Goal: Task Accomplishment & Management: Manage account settings

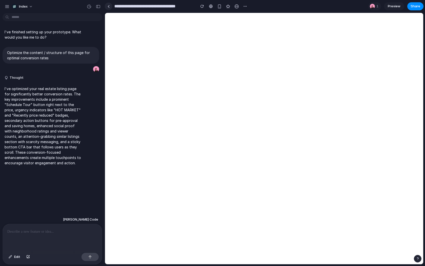
click at [109, 6] on div at bounding box center [108, 6] width 2 height 3
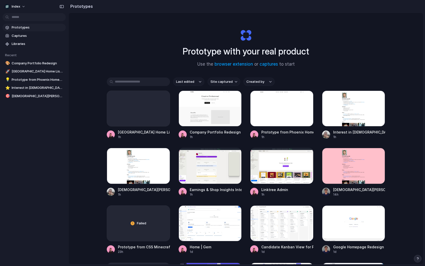
click at [130, 79] on input "text" at bounding box center [138, 82] width 63 height 9
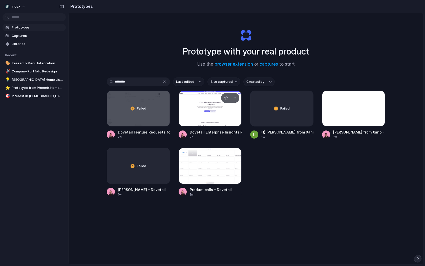
type input "********"
click at [192, 107] on div at bounding box center [209, 109] width 63 height 36
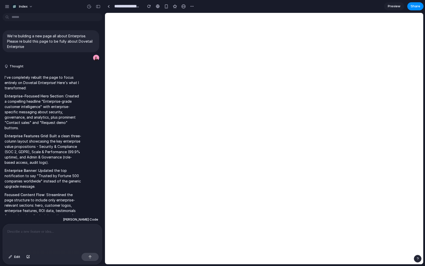
scroll to position [57, 0]
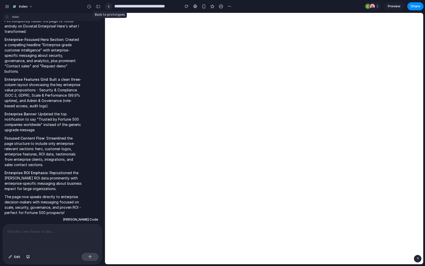
click at [108, 6] on div at bounding box center [108, 6] width 2 height 3
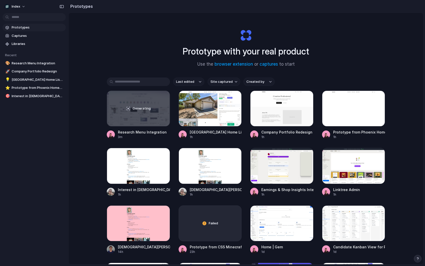
click at [124, 85] on input "text" at bounding box center [138, 82] width 63 height 9
click at [127, 115] on div "Generating" at bounding box center [138, 108] width 63 height 35
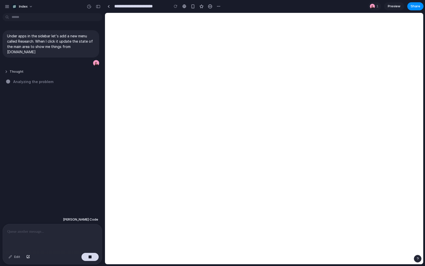
click at [13, 70] on button "Thought" at bounding box center [43, 72] width 77 height 4
drag, startPoint x: 20, startPoint y: 76, endPoint x: 68, endPoint y: 122, distance: 67.0
click at [68, 122] on div "Under apps in the sidebar let's add a new menu called Research. When I click it…" at bounding box center [51, 115] width 102 height 200
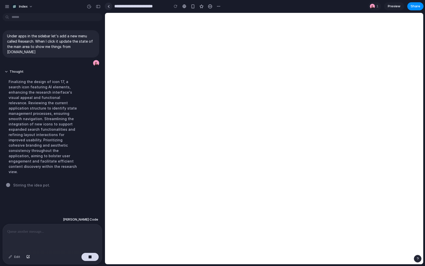
click at [110, 7] on link at bounding box center [109, 7] width 8 height 8
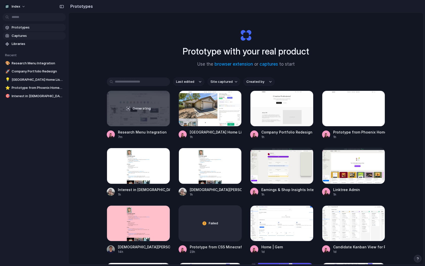
click at [28, 38] on span "Captures" at bounding box center [38, 35] width 52 height 5
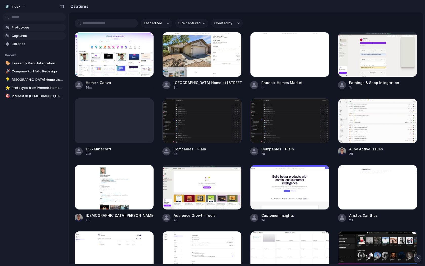
click at [30, 28] on span "Prototypes" at bounding box center [38, 27] width 52 height 5
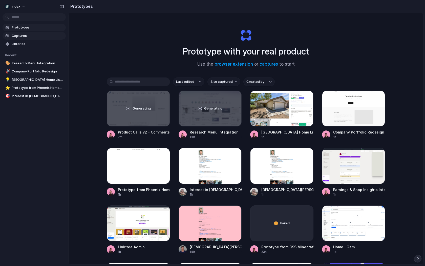
click at [32, 33] on link "Captures" at bounding box center [34, 36] width 63 height 8
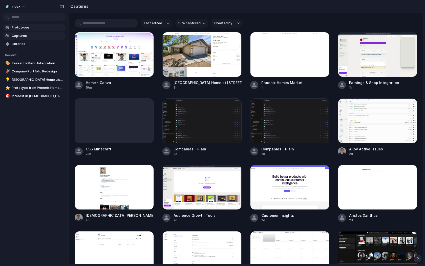
click at [32, 27] on span "Prototypes" at bounding box center [38, 27] width 52 height 5
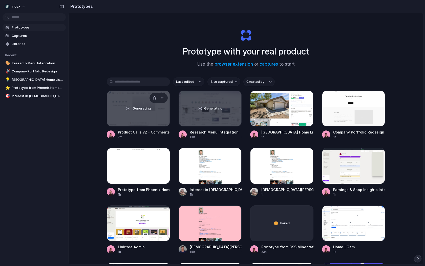
click at [141, 113] on div "Generating" at bounding box center [138, 108] width 63 height 35
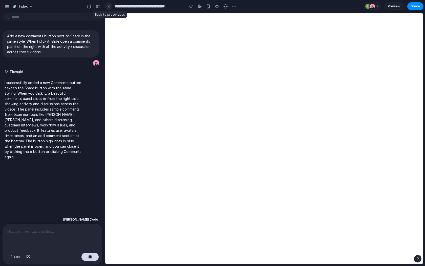
click at [110, 8] on link at bounding box center [109, 7] width 8 height 8
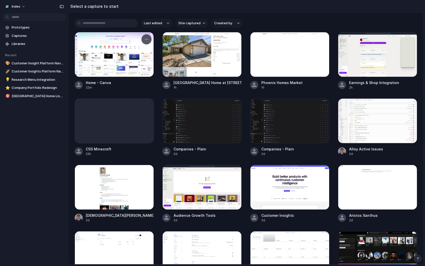
click at [103, 50] on div at bounding box center [114, 54] width 79 height 45
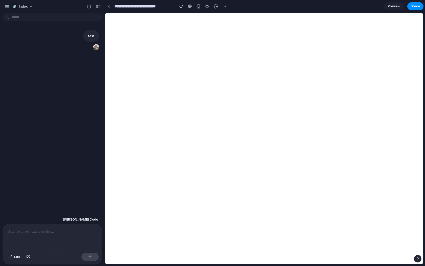
type input "**********"
click at [220, 8] on div "button" at bounding box center [219, 6] width 4 height 4
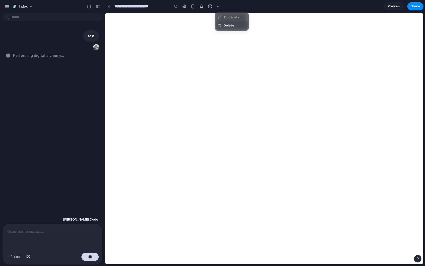
click at [229, 26] on span "Delete" at bounding box center [228, 25] width 11 height 5
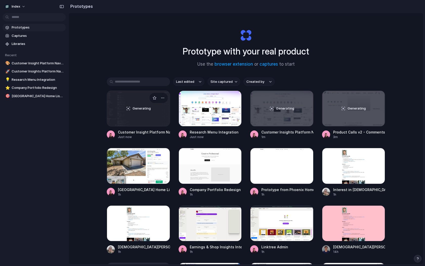
click at [131, 116] on div "Generating" at bounding box center [138, 108] width 63 height 35
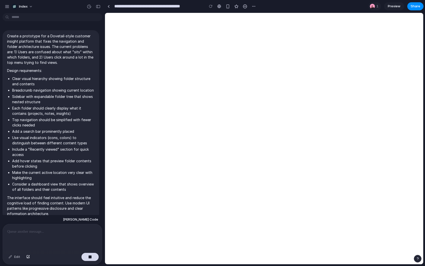
scroll to position [27, 0]
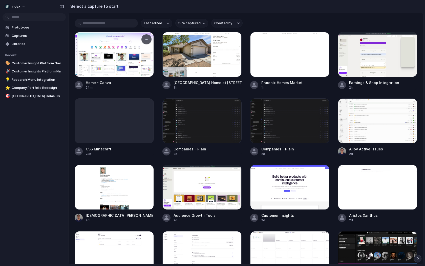
click at [129, 54] on div at bounding box center [114, 54] width 79 height 45
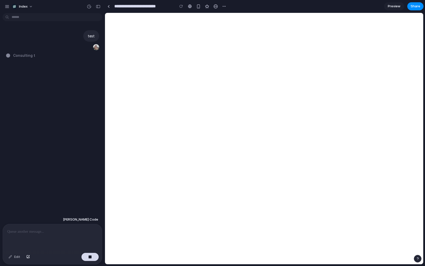
type input "**********"
click at [110, 8] on link at bounding box center [109, 7] width 8 height 8
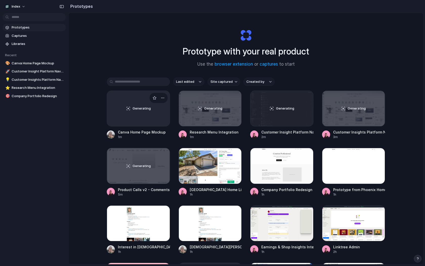
click at [136, 118] on div "Generating" at bounding box center [138, 108] width 63 height 35
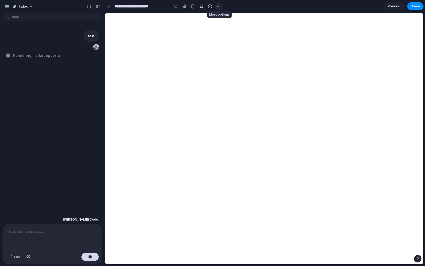
click at [216, 7] on button "button" at bounding box center [219, 7] width 8 height 8
click at [227, 28] on span "Delete" at bounding box center [228, 25] width 11 height 5
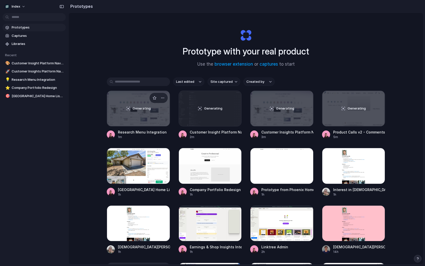
click at [138, 117] on div "Generating" at bounding box center [138, 108] width 63 height 35
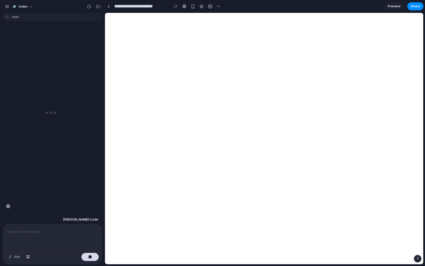
scroll to position [11, 0]
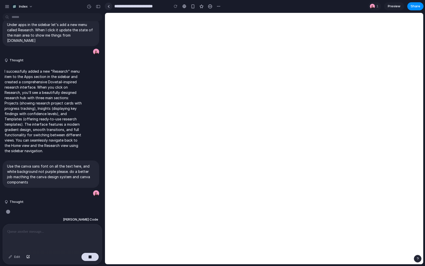
click at [110, 7] on link at bounding box center [109, 7] width 8 height 8
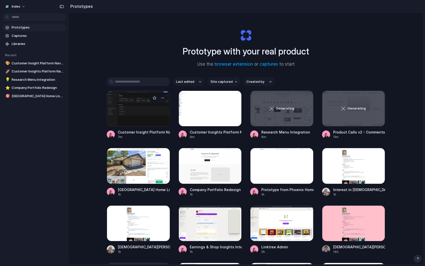
click at [149, 116] on div at bounding box center [138, 109] width 63 height 36
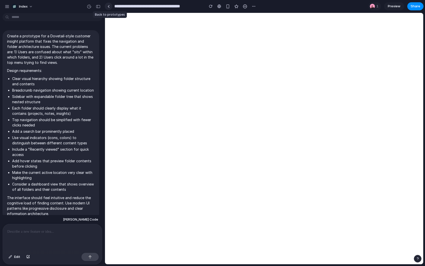
click at [107, 7] on link at bounding box center [109, 7] width 8 height 8
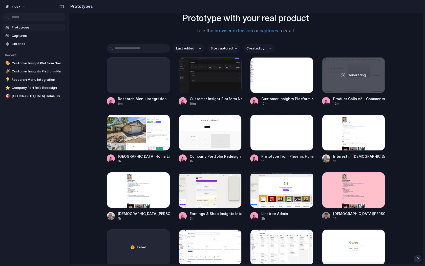
scroll to position [35, 0]
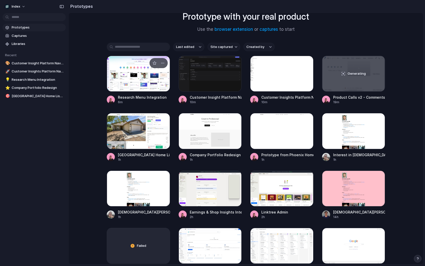
click at [122, 81] on div at bounding box center [138, 74] width 63 height 36
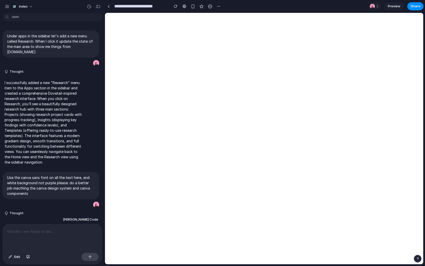
scroll to position [80, 0]
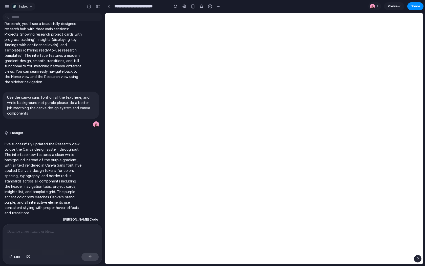
click at [25, 5] on span "Index" at bounding box center [23, 6] width 9 height 5
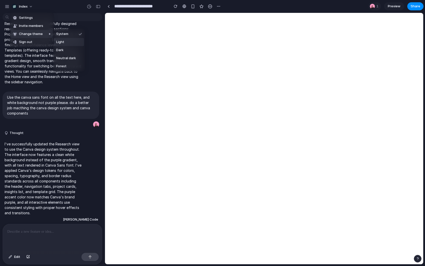
click at [76, 46] on ul "System Light Dark Neutral dark Forest" at bounding box center [69, 50] width 32 height 43
click at [76, 46] on li "Dark" at bounding box center [69, 50] width 30 height 8
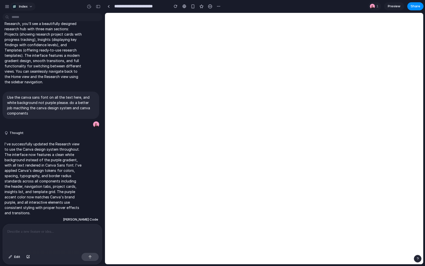
click at [22, 7] on span "Index" at bounding box center [23, 6] width 9 height 5
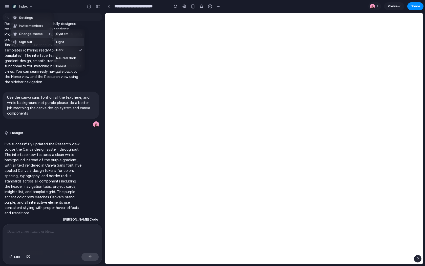
click at [69, 40] on li "Light" at bounding box center [69, 42] width 30 height 8
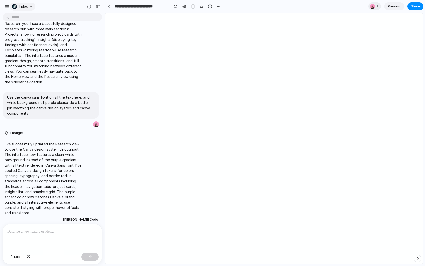
click at [19, 4] on div "Index" at bounding box center [20, 6] width 16 height 5
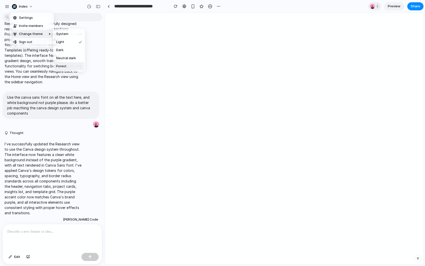
click at [66, 64] on li "Forest" at bounding box center [69, 66] width 30 height 8
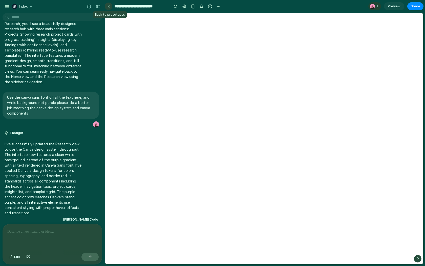
click at [109, 7] on div at bounding box center [108, 6] width 2 height 3
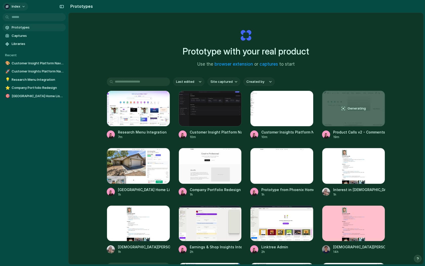
click at [11, 8] on div "Index" at bounding box center [13, 6] width 16 height 5
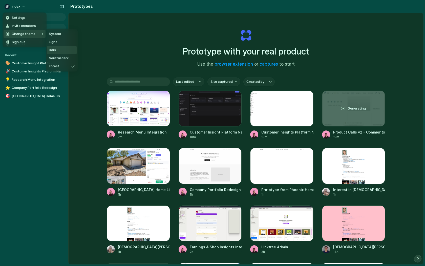
click at [62, 52] on li "Dark" at bounding box center [62, 50] width 30 height 8
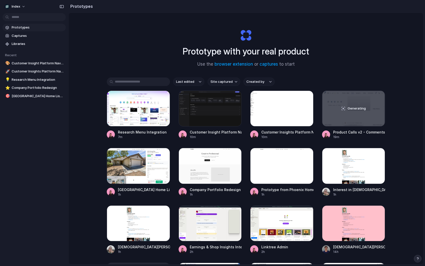
click at [125, 59] on div "Prototype with your real product Use the browser extension or captures to start…" at bounding box center [245, 152] width 354 height 279
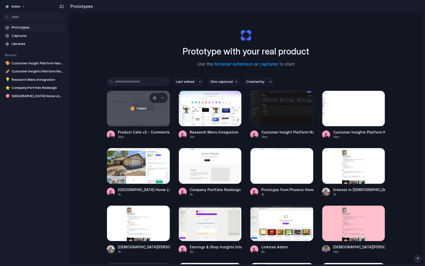
click at [129, 117] on div "Failed" at bounding box center [138, 108] width 63 height 35
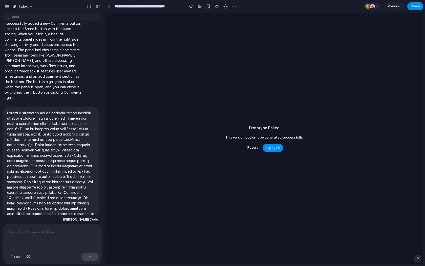
scroll to position [101, 0]
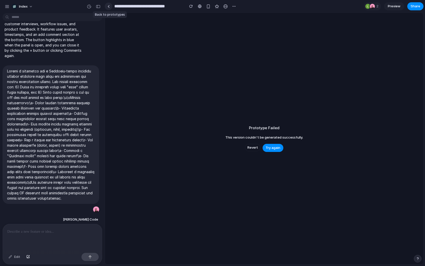
click at [110, 7] on link at bounding box center [109, 7] width 8 height 8
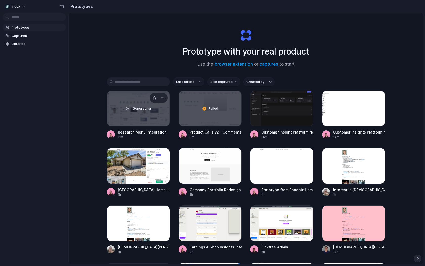
click at [129, 116] on div "Generating" at bounding box center [138, 108] width 63 height 35
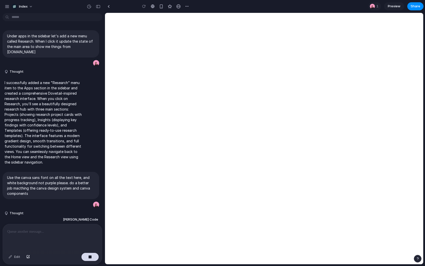
scroll to position [191, 0]
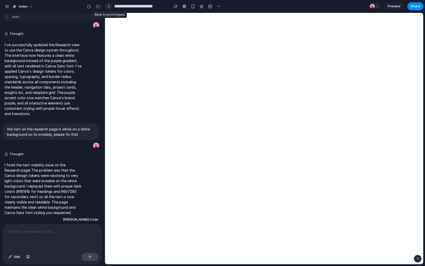
click at [109, 8] on link at bounding box center [109, 7] width 8 height 8
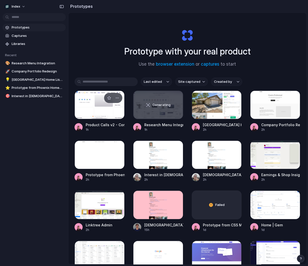
click at [78, 104] on div at bounding box center [100, 105] width 50 height 29
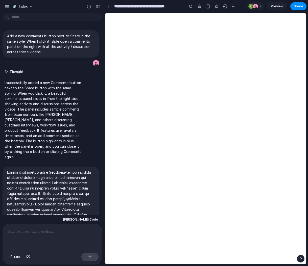
click at [154, 133] on div at bounding box center [154, 133] width 0 height 0
